Goal: Transaction & Acquisition: Purchase product/service

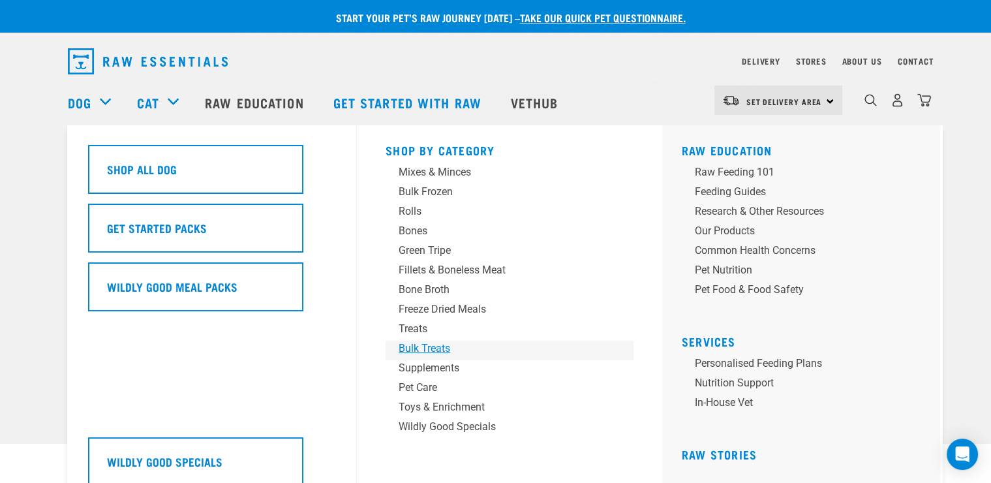
click at [415, 350] on div "Bulk Treats" at bounding box center [501, 349] width 204 height 16
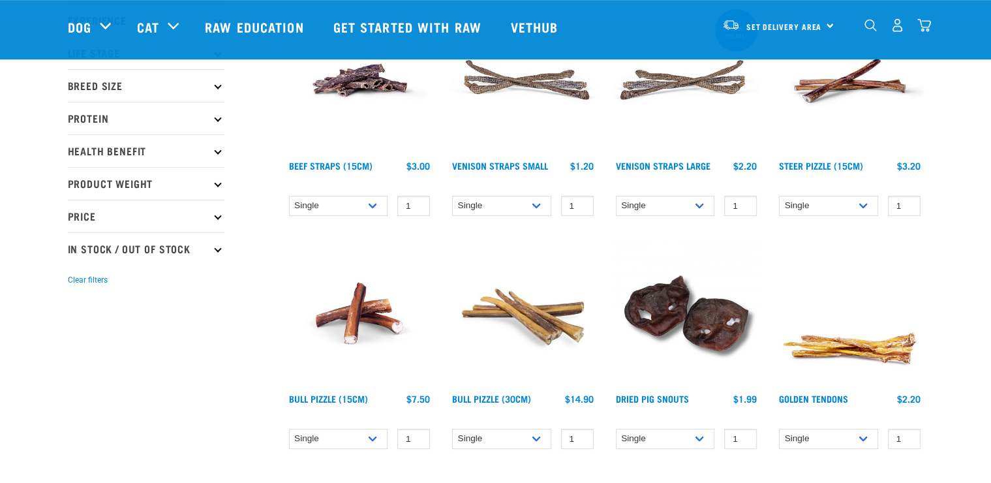
scroll to position [188, 0]
click at [289, 196] on select "Single 6 per pack 25 per pack" at bounding box center [338, 206] width 99 height 20
click at [362, 204] on select "Single 6 per pack 25 per pack" at bounding box center [338, 206] width 99 height 20
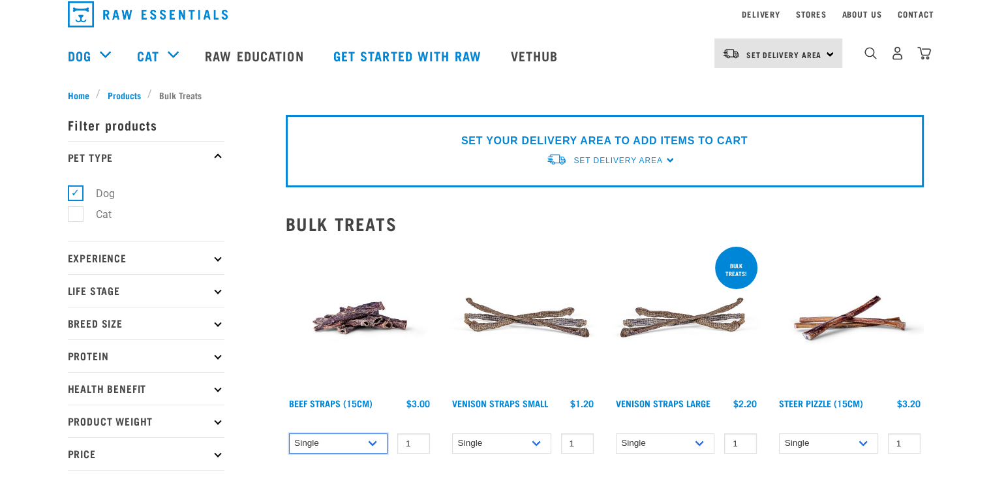
scroll to position [0, 0]
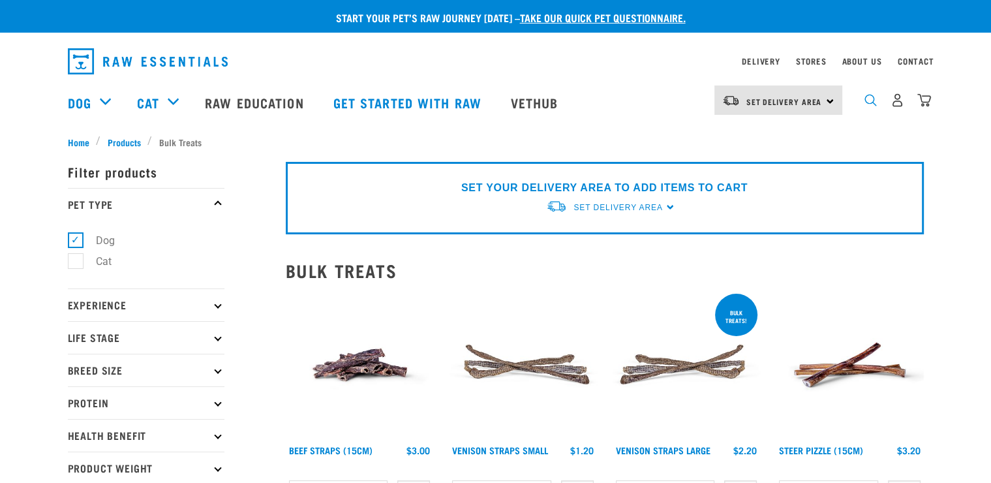
click at [873, 101] on img "dropdown navigation" at bounding box center [871, 100] width 12 height 12
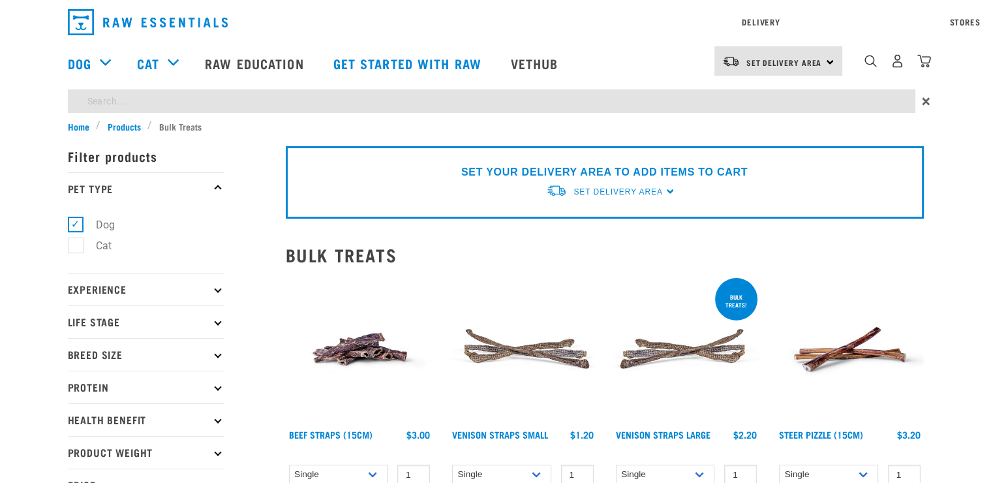
click at [222, 113] on input "search" at bounding box center [492, 100] width 848 height 23
type input "Mussel"
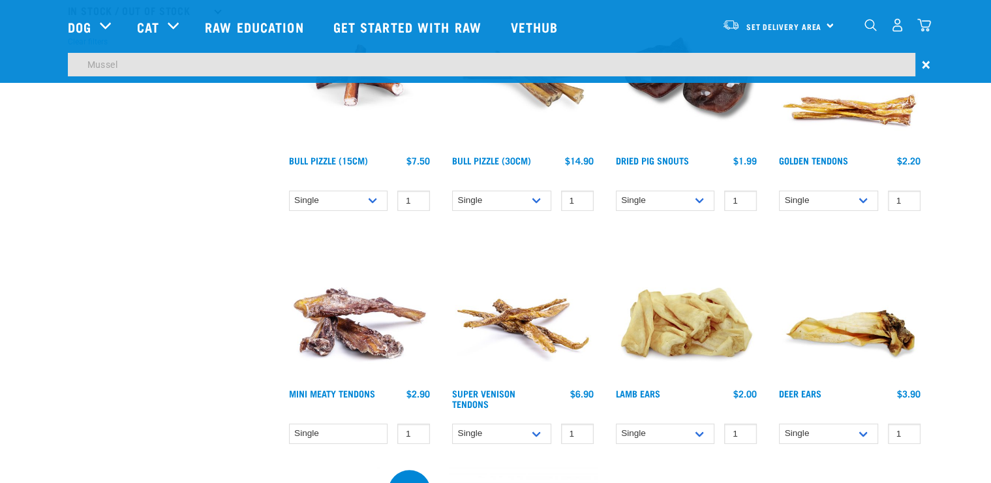
scroll to position [421, 0]
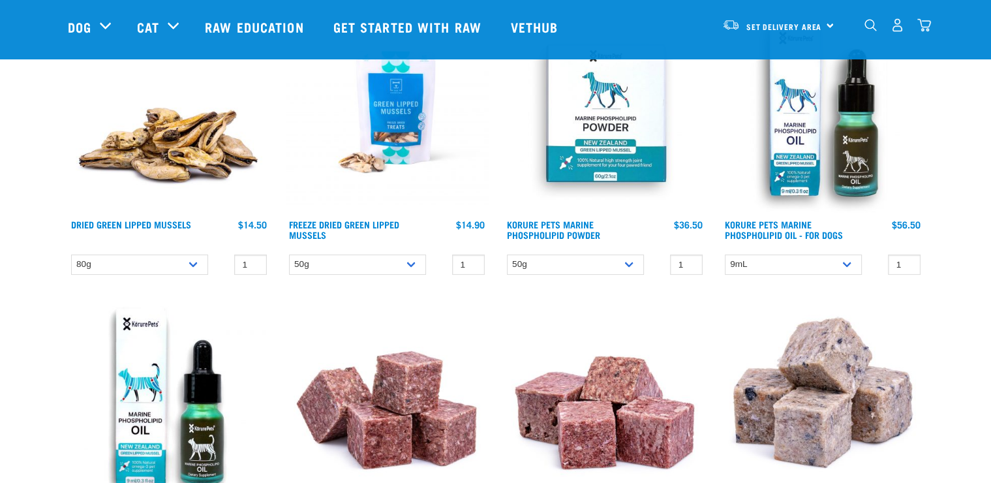
scroll to position [188, 0]
click at [71, 255] on select "80g" at bounding box center [139, 265] width 137 height 20
click at [186, 268] on select "80g" at bounding box center [139, 265] width 137 height 20
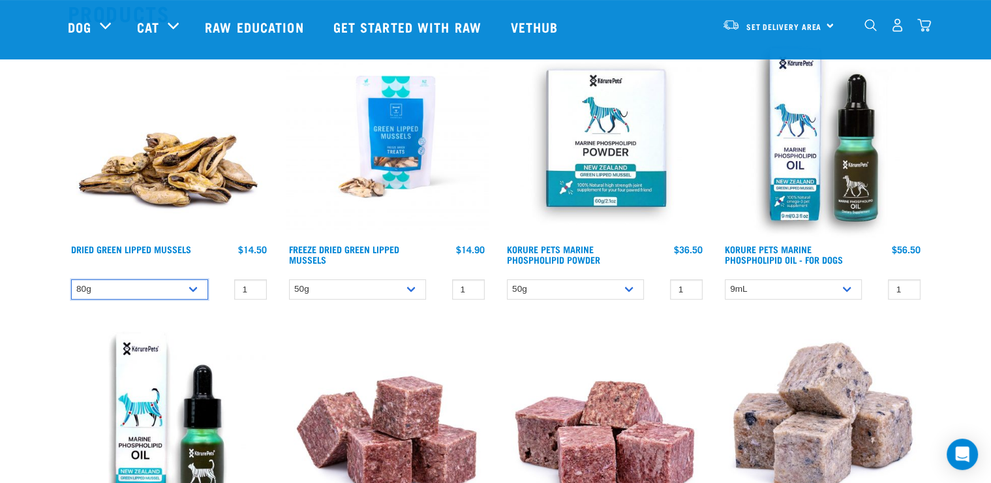
scroll to position [141, 0]
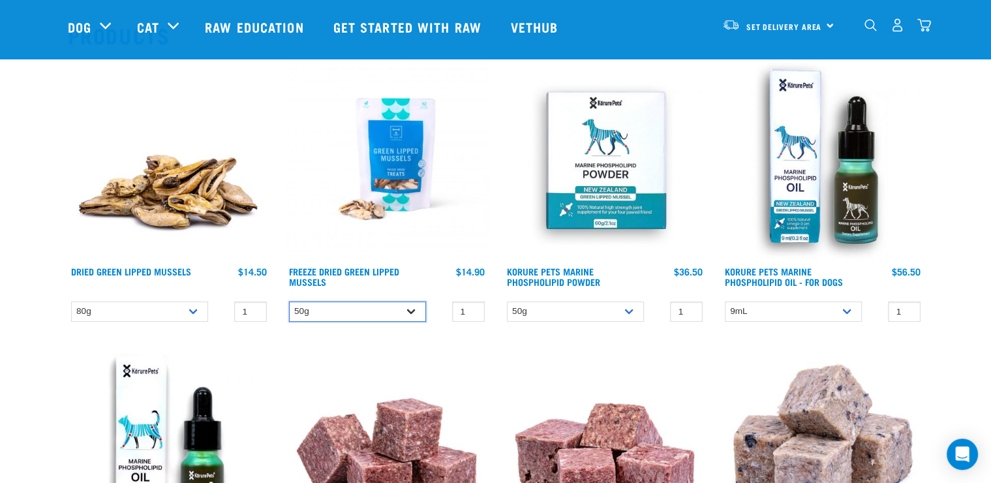
click at [289, 302] on select "50g" at bounding box center [357, 312] width 137 height 20
drag, startPoint x: 403, startPoint y: 316, endPoint x: 193, endPoint y: 306, distance: 210.4
click at [71, 302] on select "80g" at bounding box center [139, 312] width 137 height 20
click at [191, 309] on select "80g" at bounding box center [139, 312] width 137 height 20
click at [251, 304] on input "1" at bounding box center [250, 312] width 33 height 20
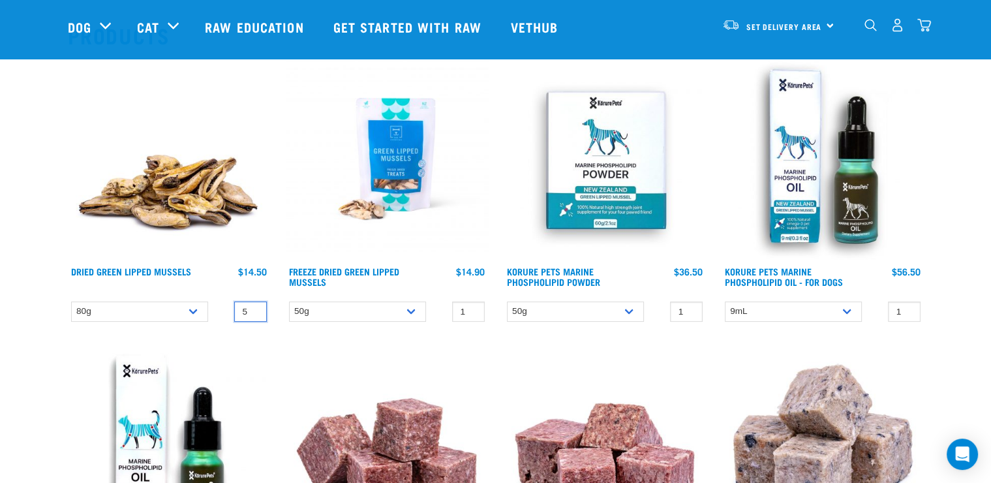
scroll to position [0, 1]
type input "5"
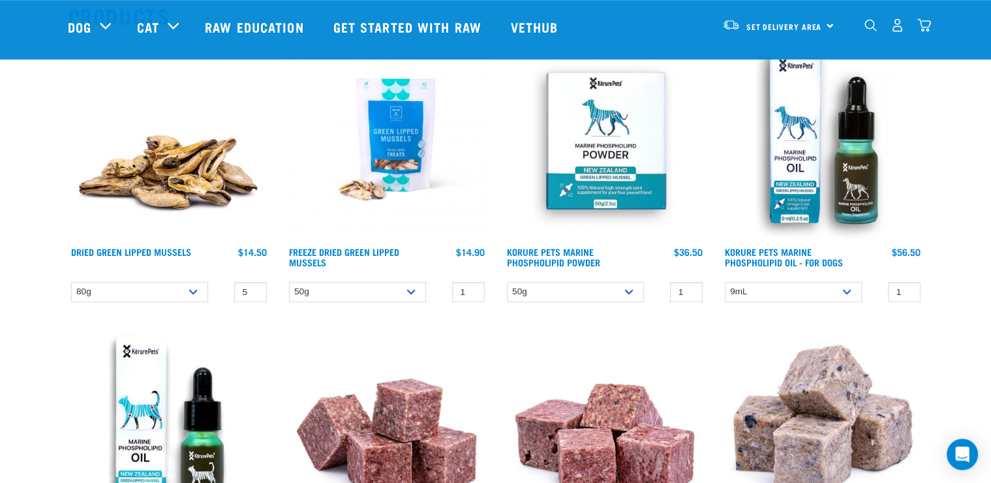
scroll to position [188, 0]
